Goal: Task Accomplishment & Management: Use online tool/utility

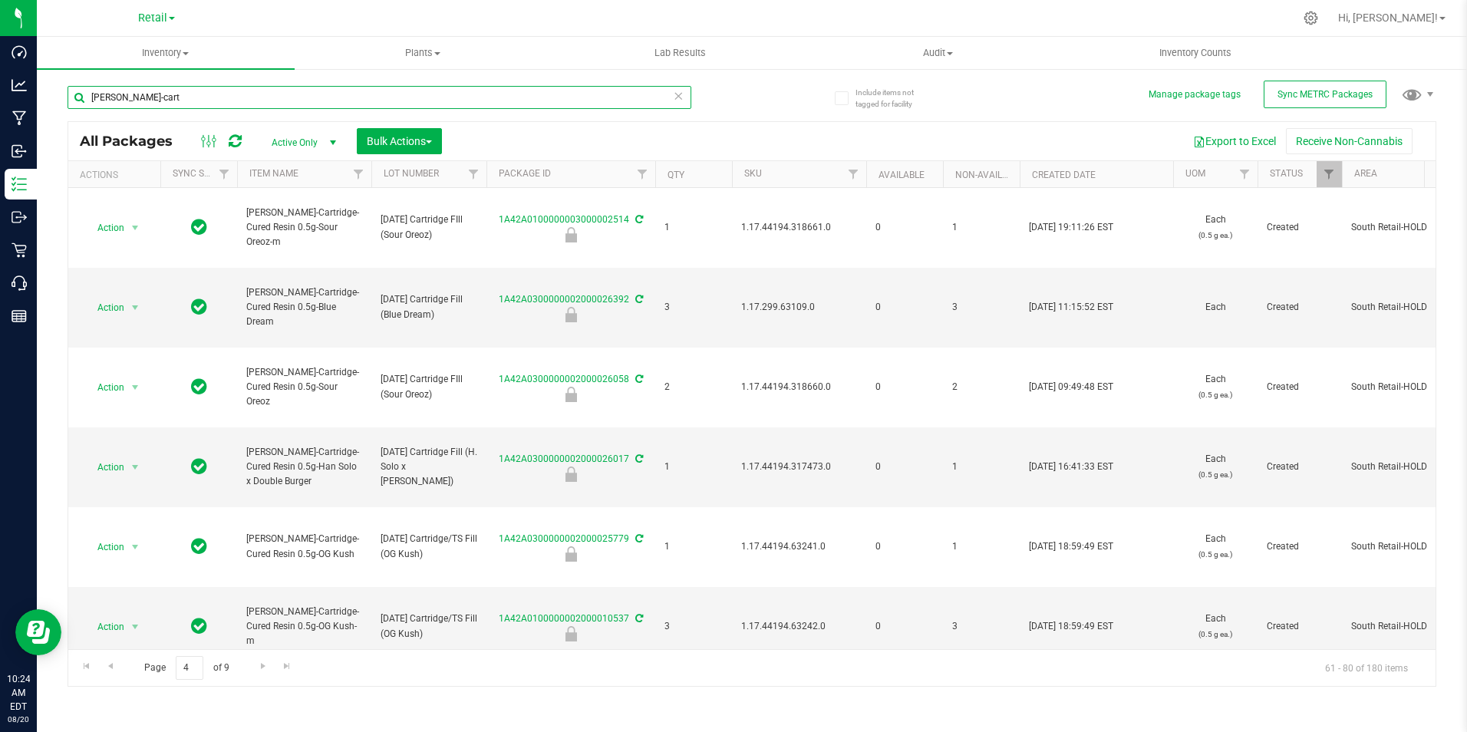
drag, startPoint x: 147, startPoint y: 107, endPoint x: -25, endPoint y: 64, distance: 177.8
click at [0, 64] on html "Dashboard Analytics Manufacturing Inbound Inventory Outbound Retail Call Center…" at bounding box center [733, 366] width 1467 height 732
type input "ri tree"
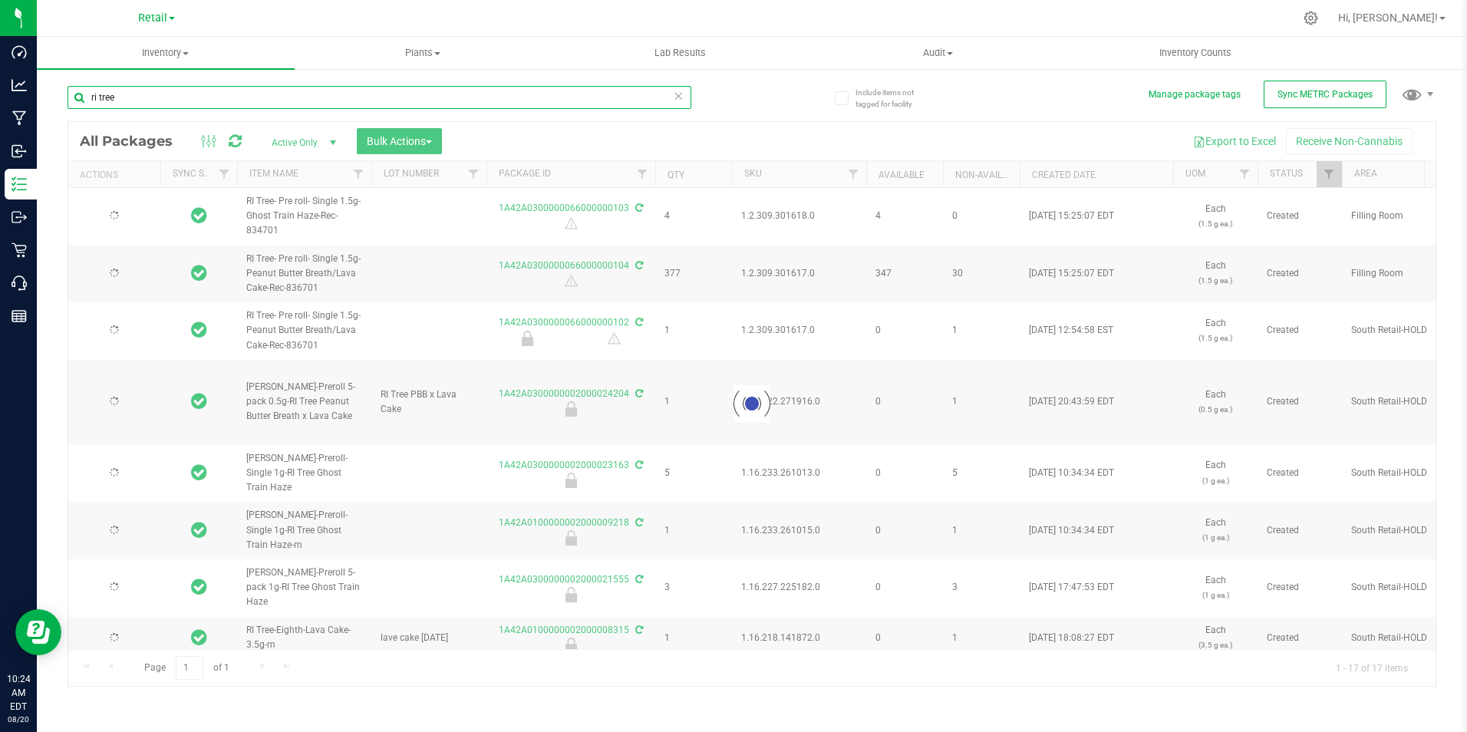
type input "[DATE]"
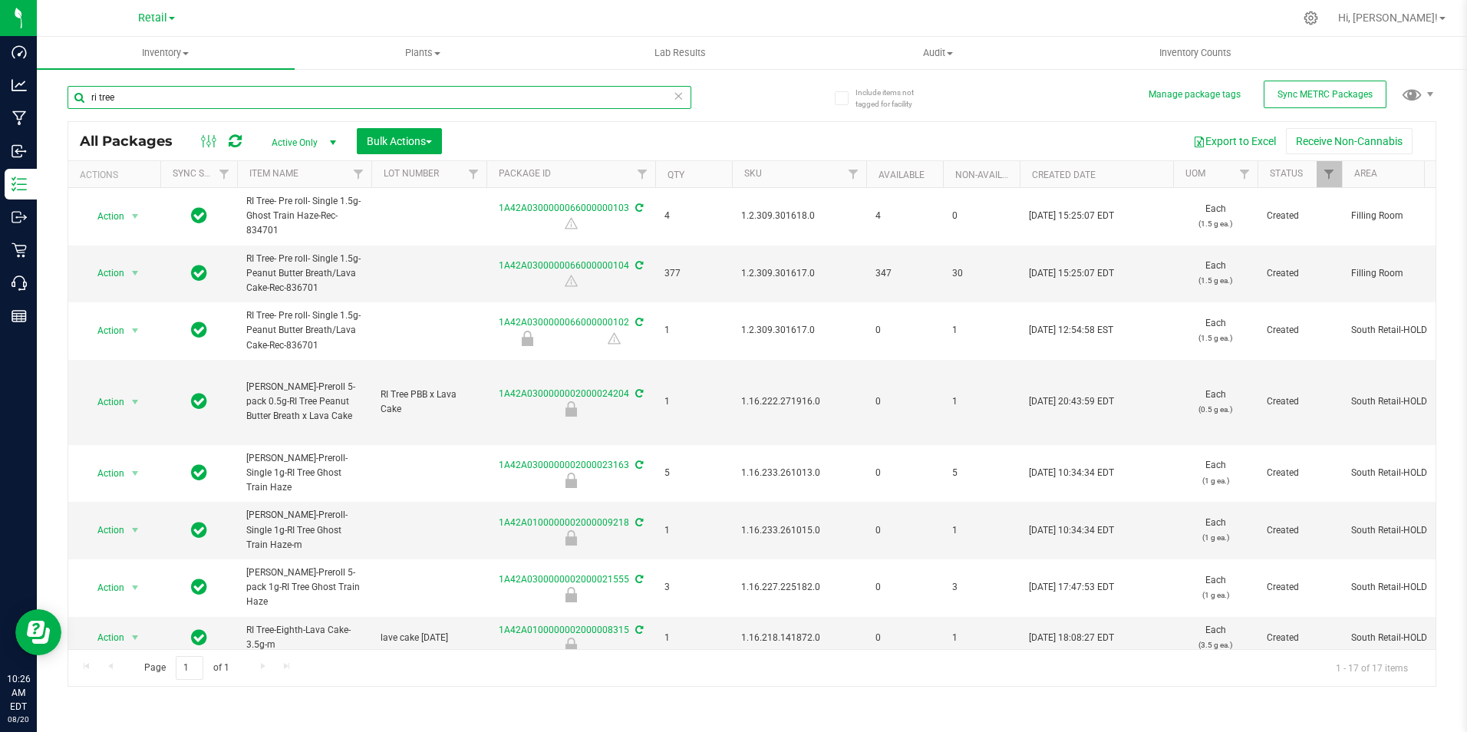
type input "ri tree"
click at [681, 100] on icon at bounding box center [678, 95] width 11 height 18
